Goal: Transaction & Acquisition: Purchase product/service

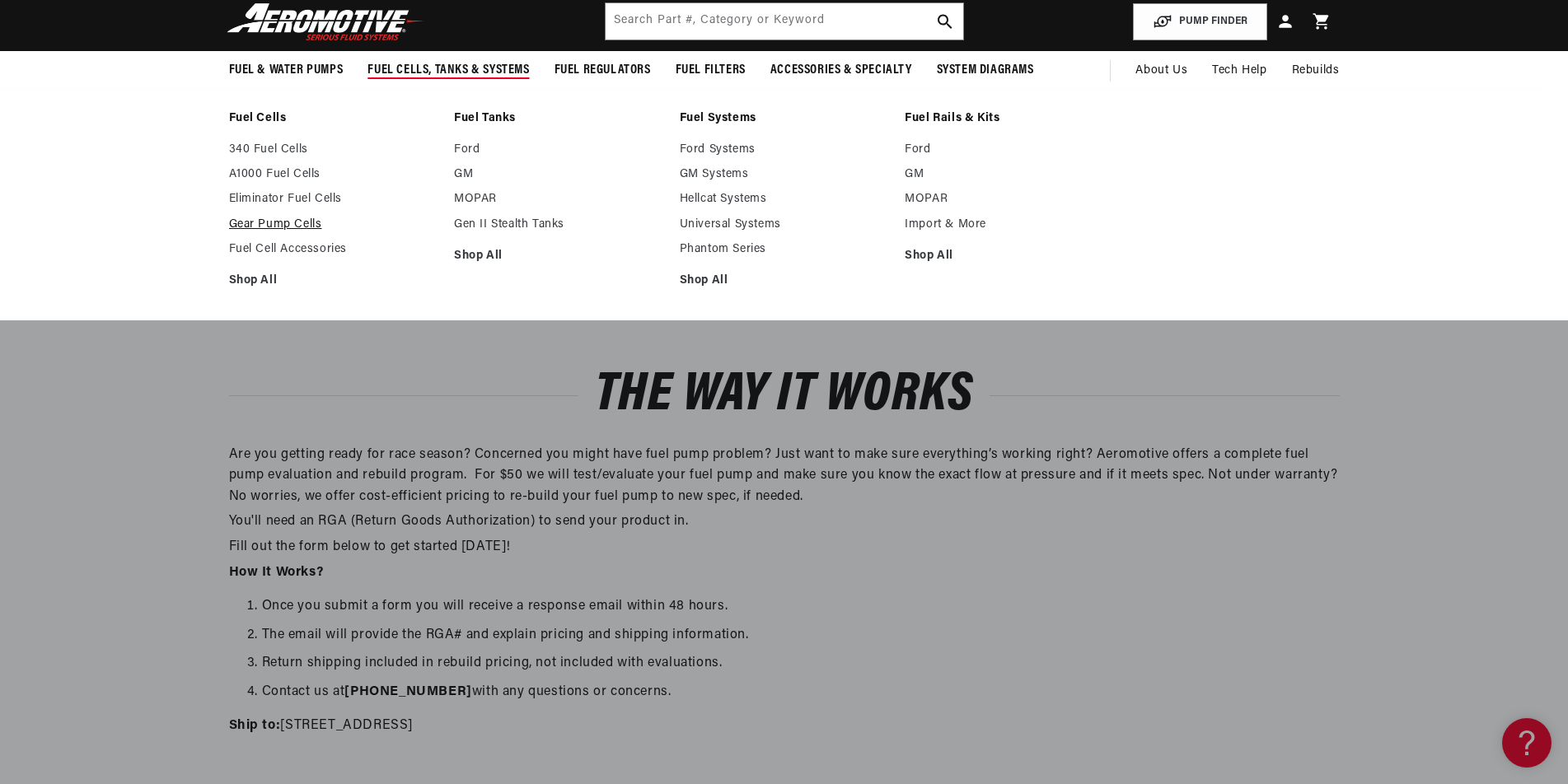
click at [276, 226] on link "Gear Pump Cells" at bounding box center [334, 225] width 209 height 15
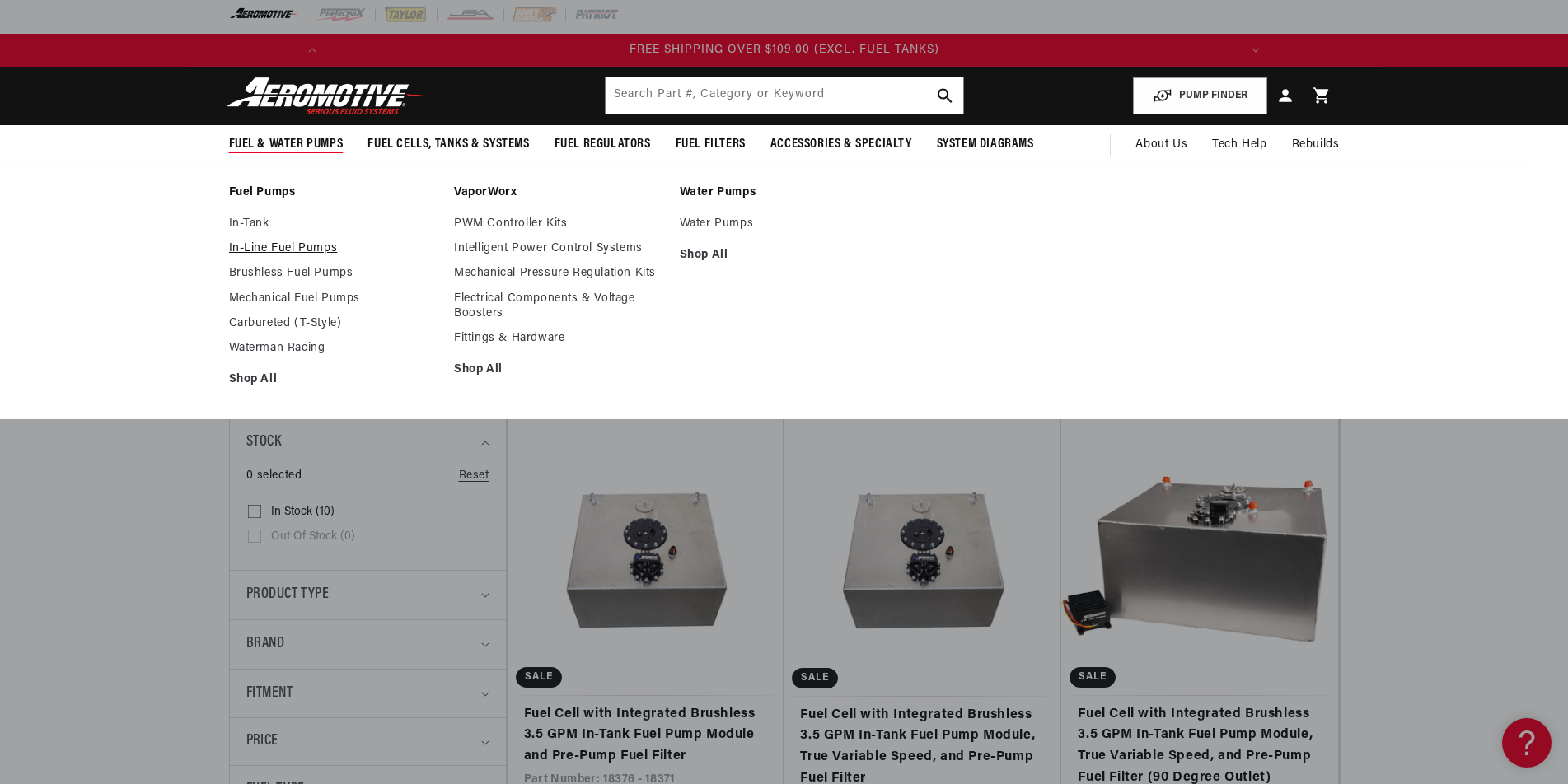
scroll to position [0, 1868]
click at [268, 275] on link "Brushless Fuel Pumps" at bounding box center [334, 274] width 209 height 15
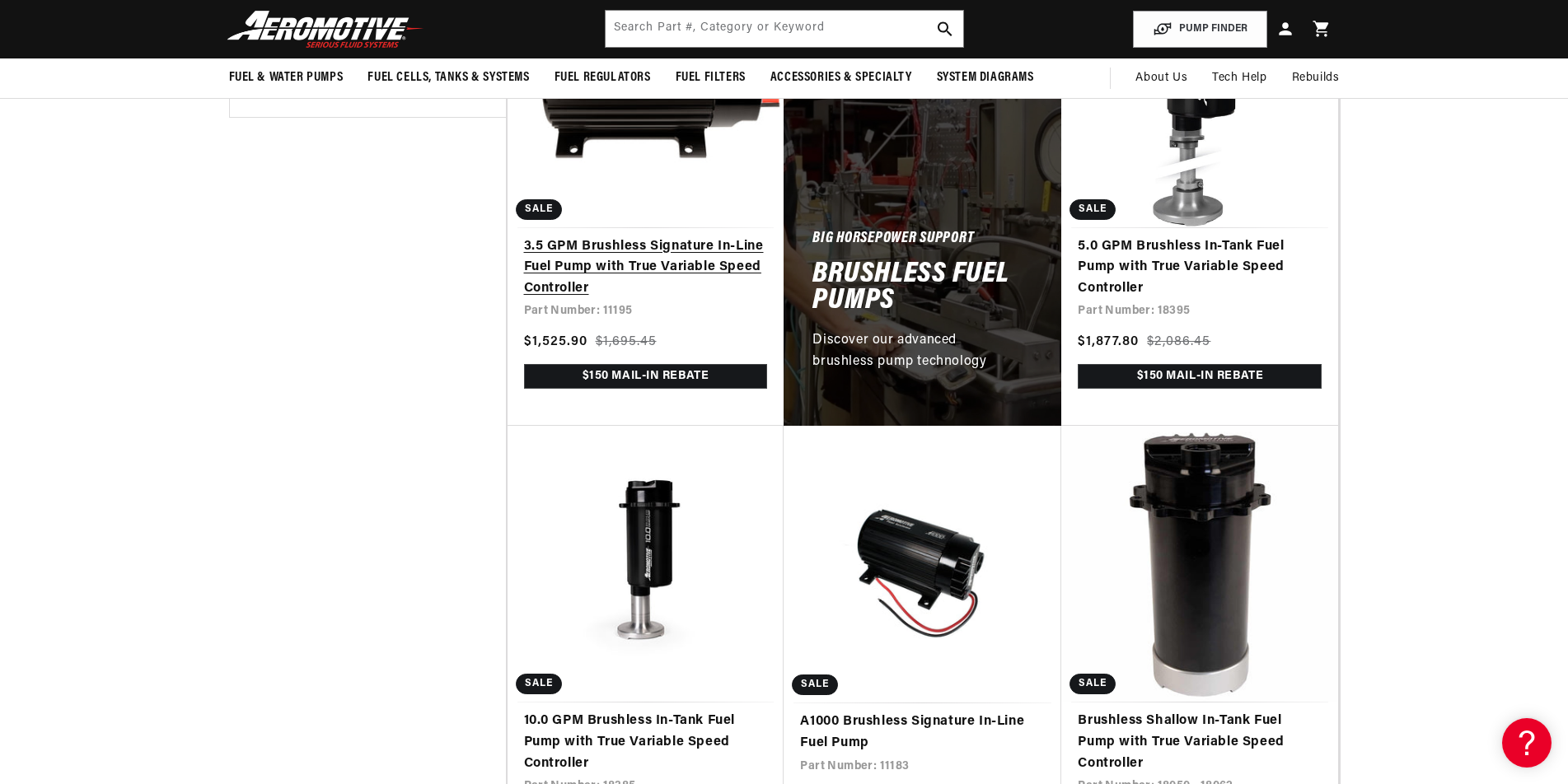
scroll to position [947, 0]
click at [599, 238] on link "3.5 GPM Brushless Signature In-Line Fuel Pump with True Variable Speed Controll…" at bounding box center [646, 269] width 243 height 64
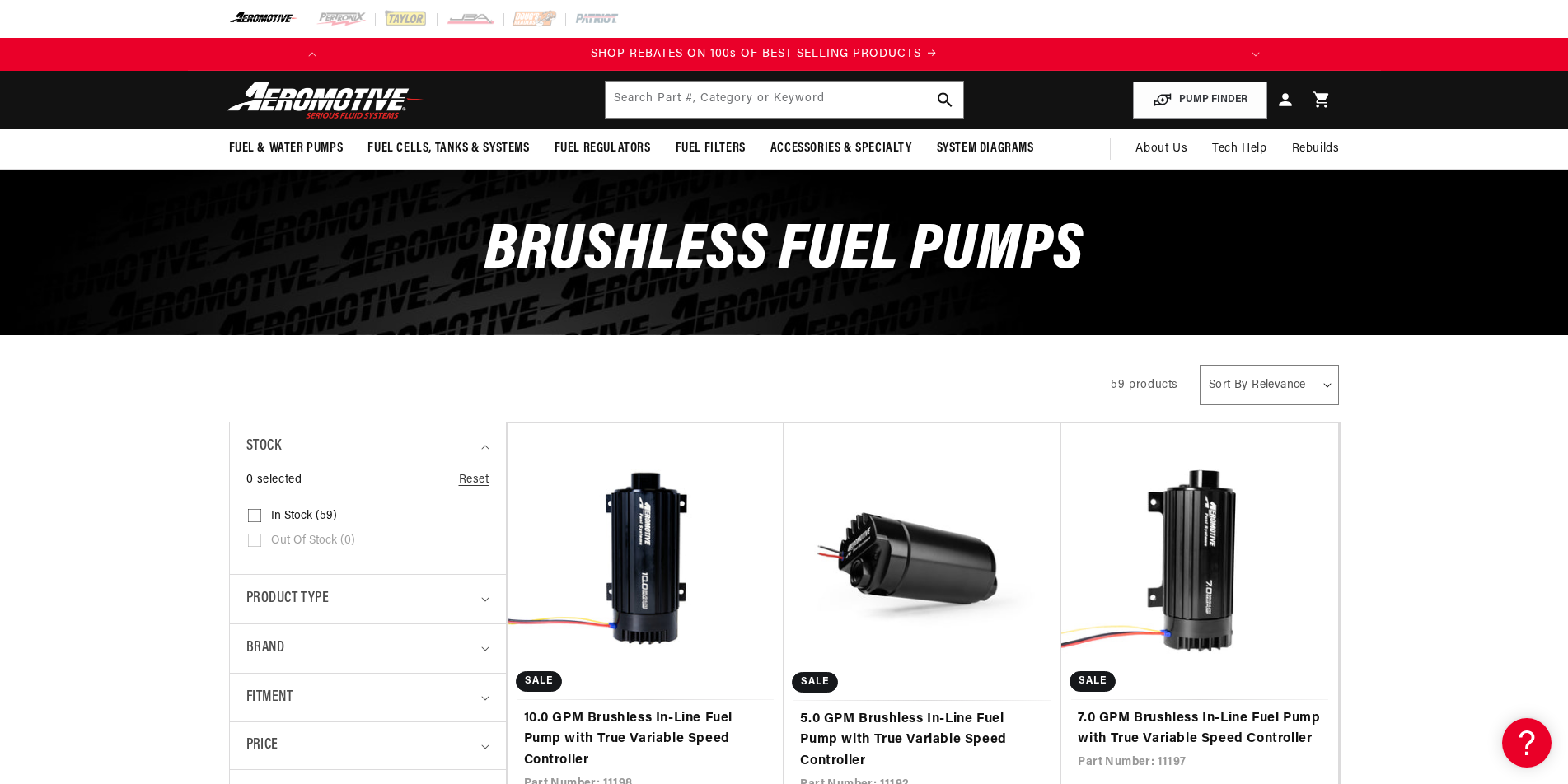
scroll to position [0, 934]
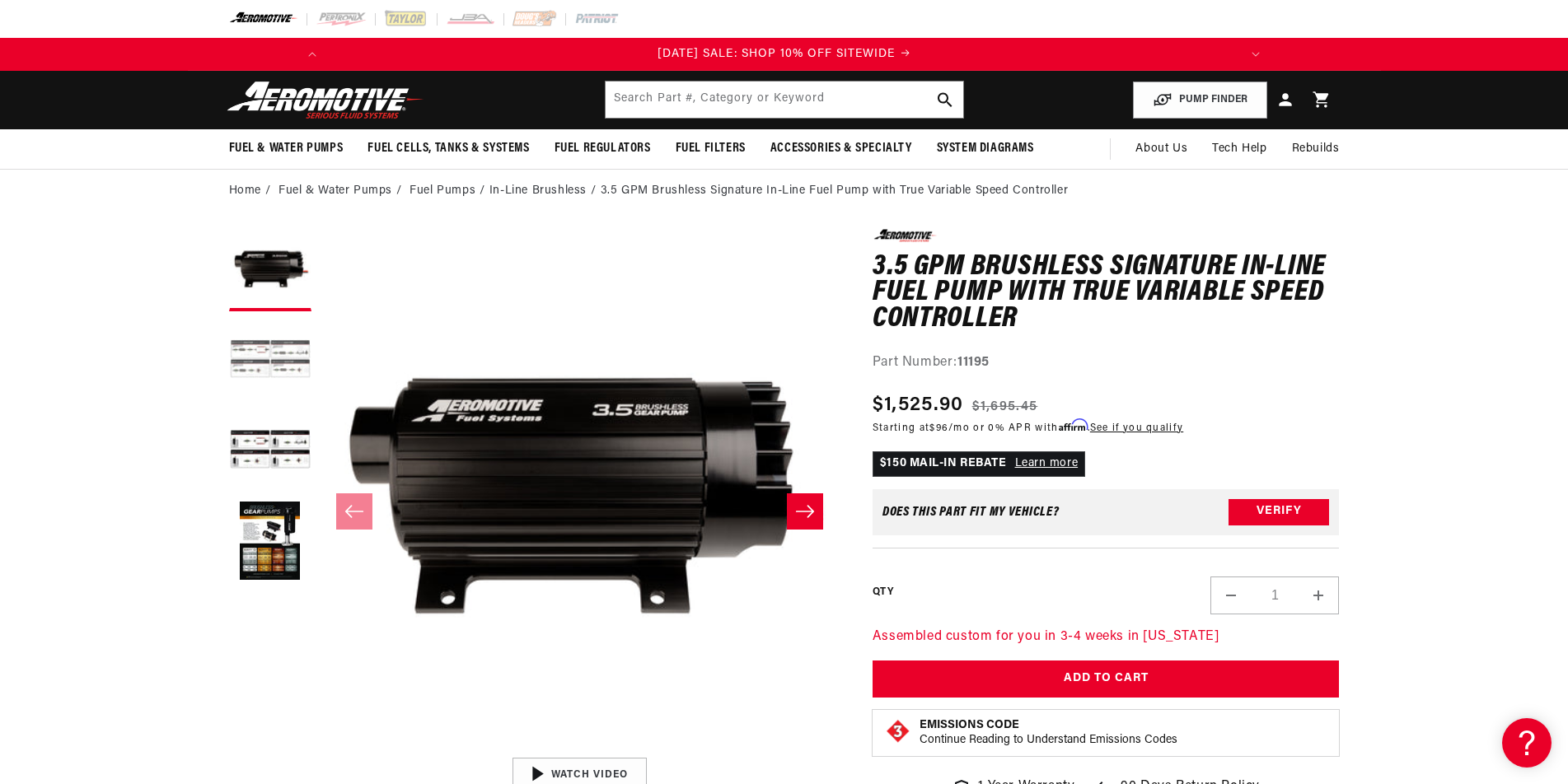
click at [248, 357] on button "Load image 2 in gallery view" at bounding box center [270, 360] width 83 height 83
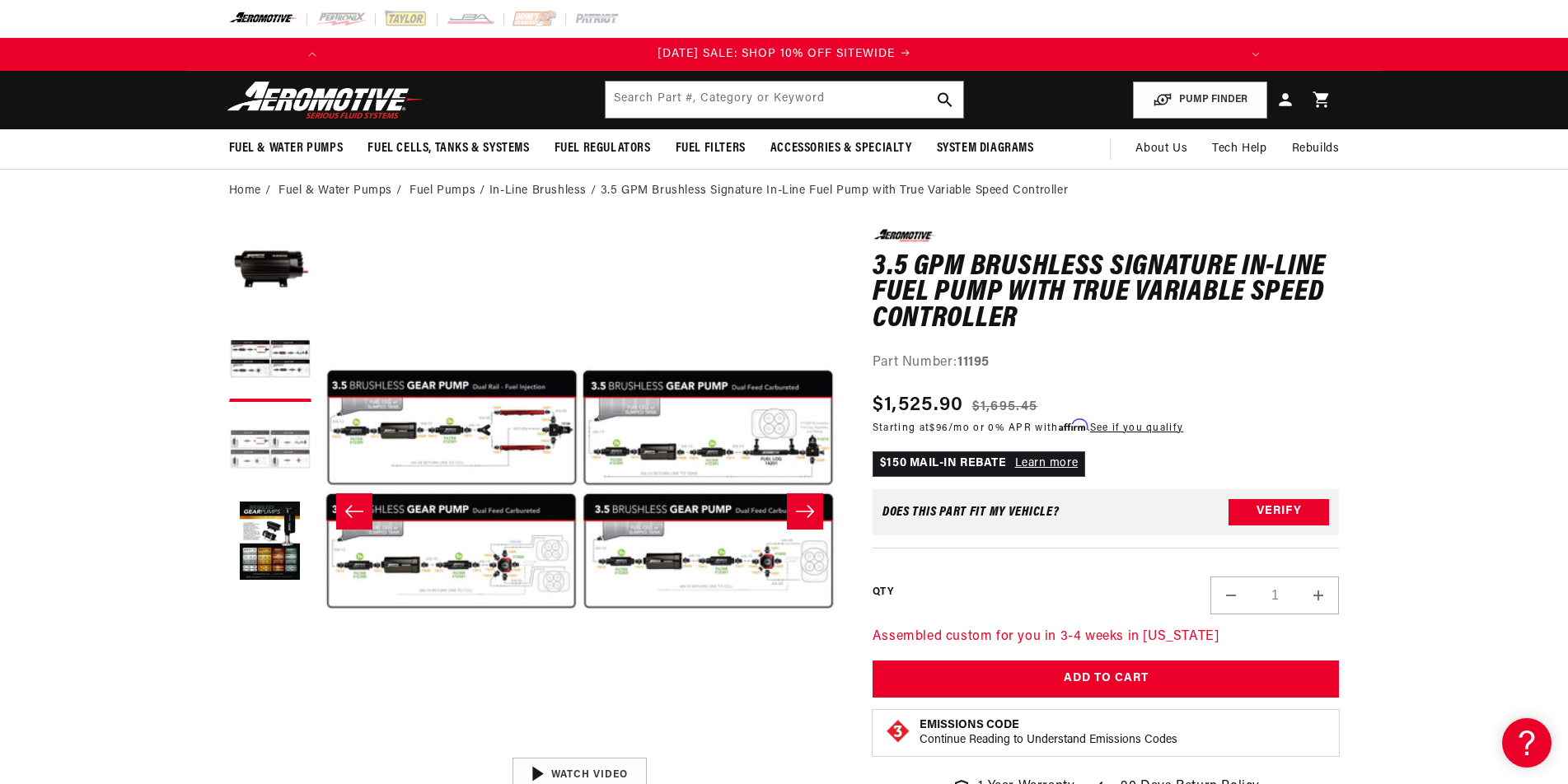
click at [255, 445] on button "Load image 3 in gallery view" at bounding box center [270, 450] width 83 height 83
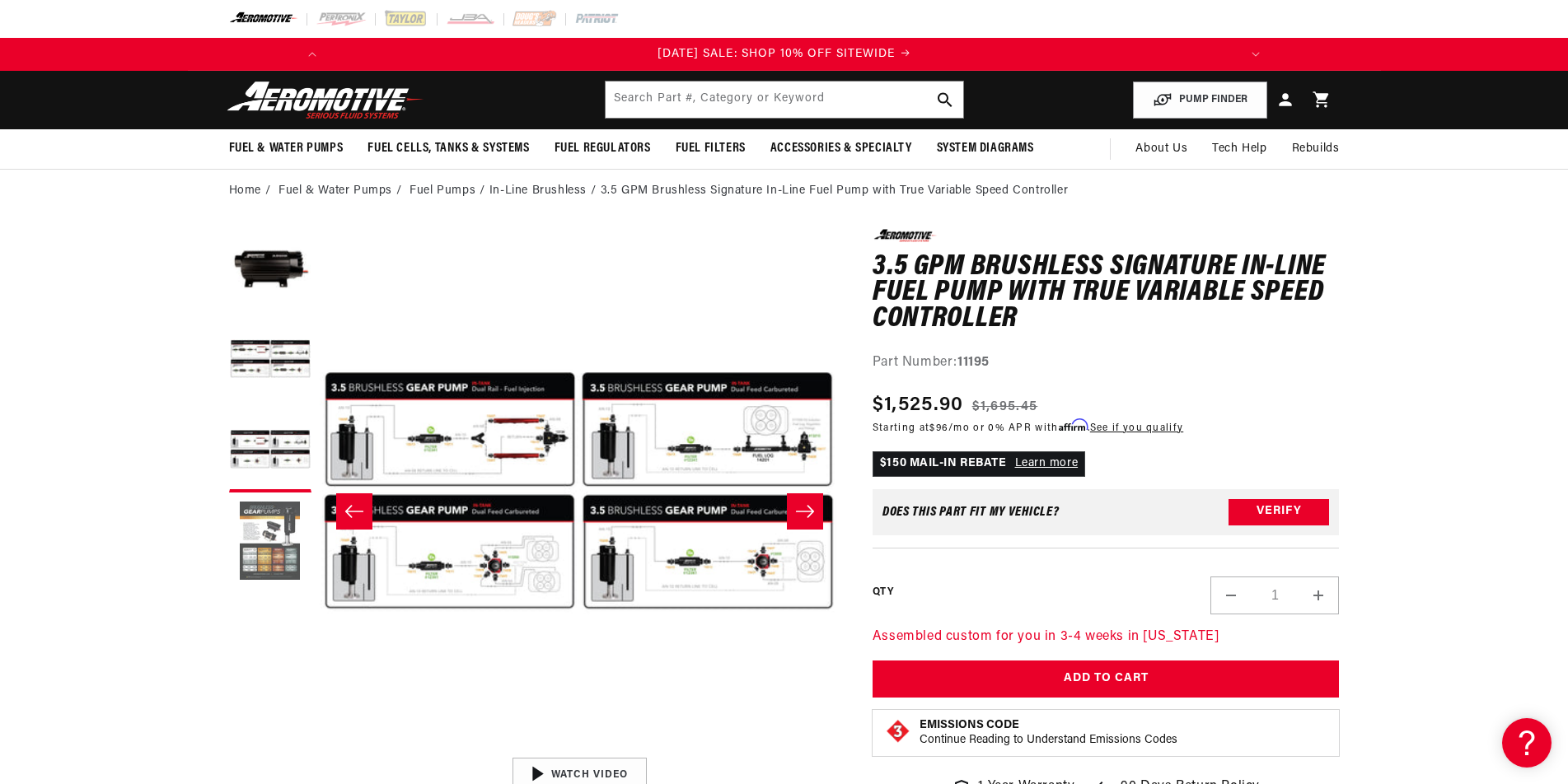
click at [287, 526] on button "Load image 4 in gallery view" at bounding box center [270, 542] width 83 height 83
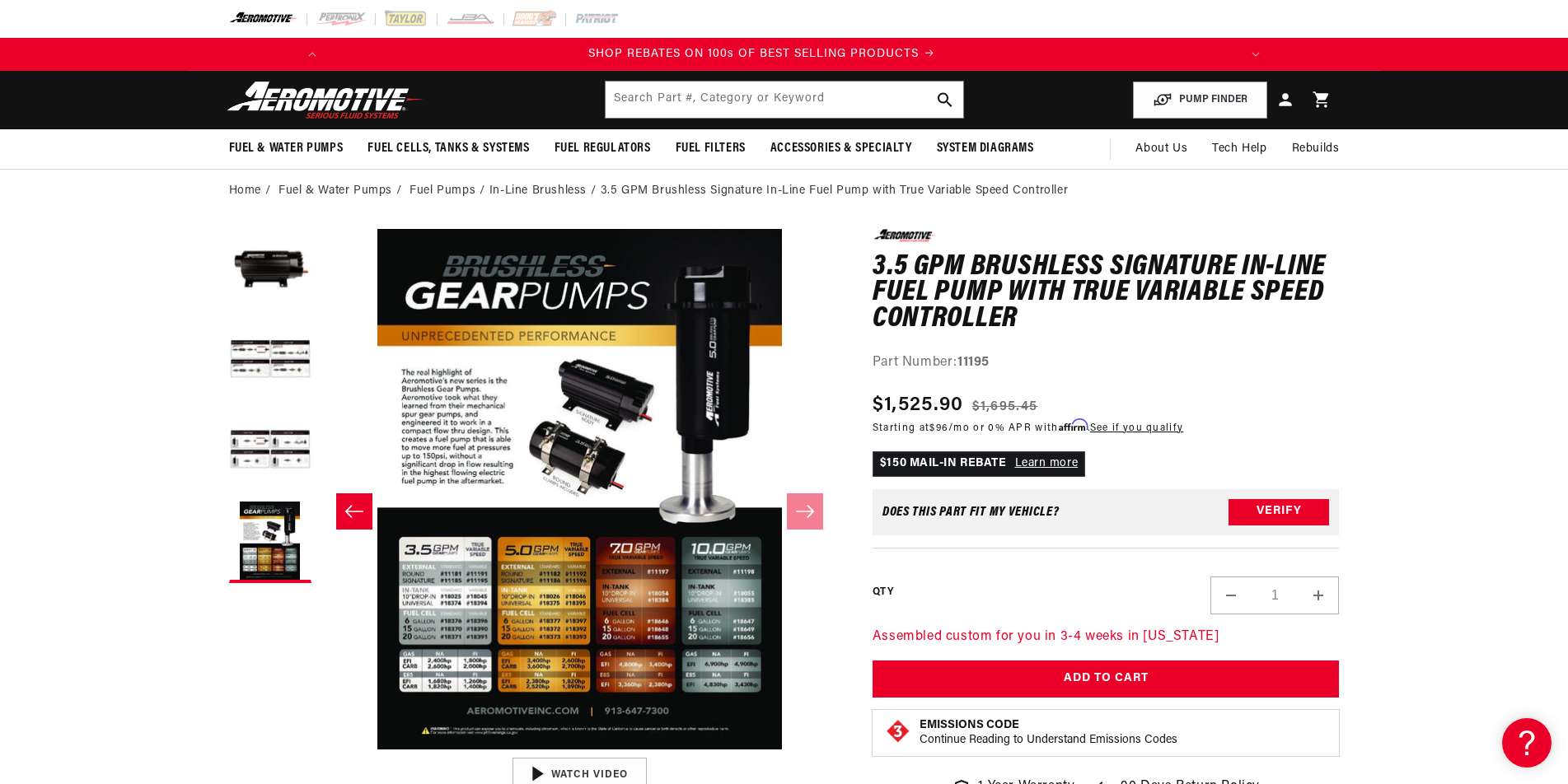
scroll to position [0, 934]
click at [552, 183] on li "In-Line Brushless" at bounding box center [545, 190] width 111 height 18
